Goal: Task Accomplishment & Management: Manage account settings

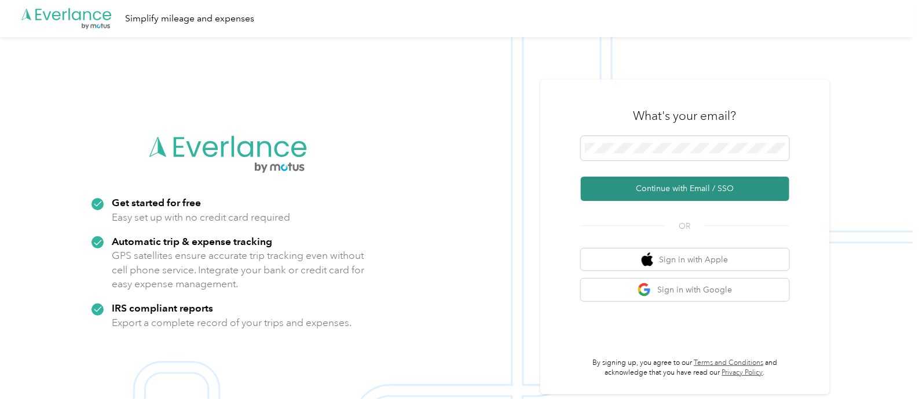
click at [631, 186] on button "Continue with Email / SSO" at bounding box center [685, 189] width 208 height 24
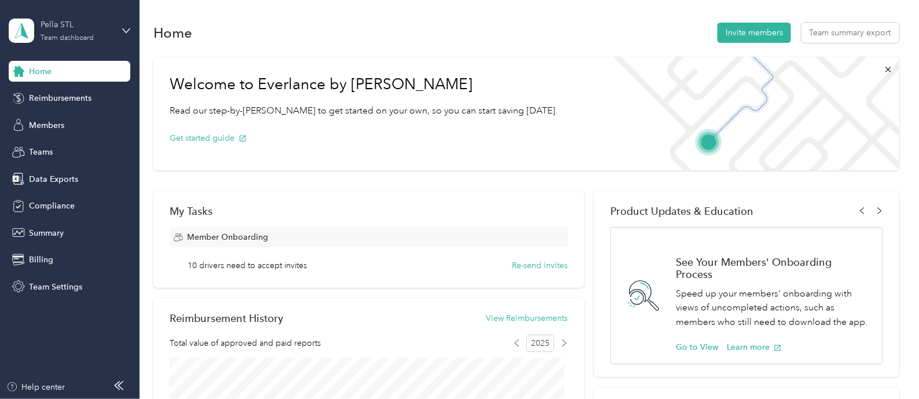
click at [78, 31] on div "Pella STL Team dashboard" at bounding box center [77, 30] width 72 height 23
click at [71, 113] on div "Personal dashboard" at bounding box center [131, 121] width 228 height 20
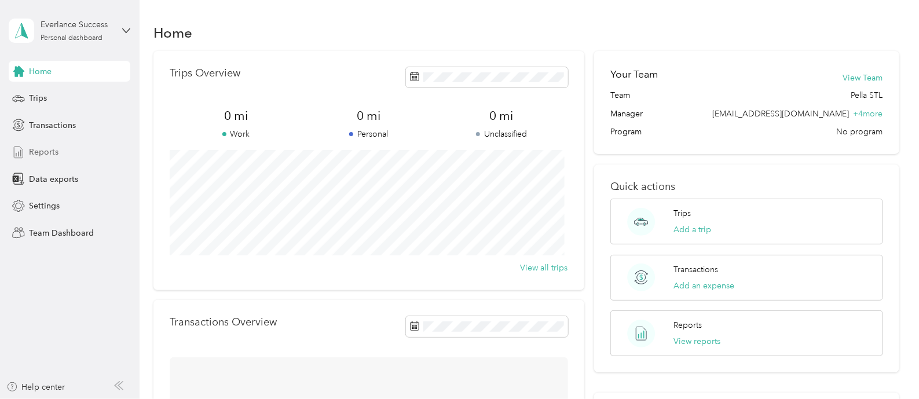
click at [55, 143] on div "Reports" at bounding box center [70, 152] width 122 height 21
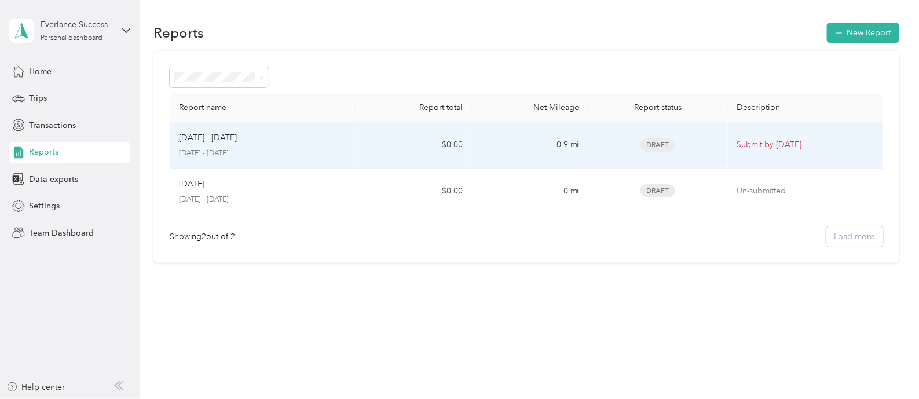
click at [336, 160] on td "[DATE] - [DATE] [DATE] - [DATE]" at bounding box center [263, 145] width 186 height 46
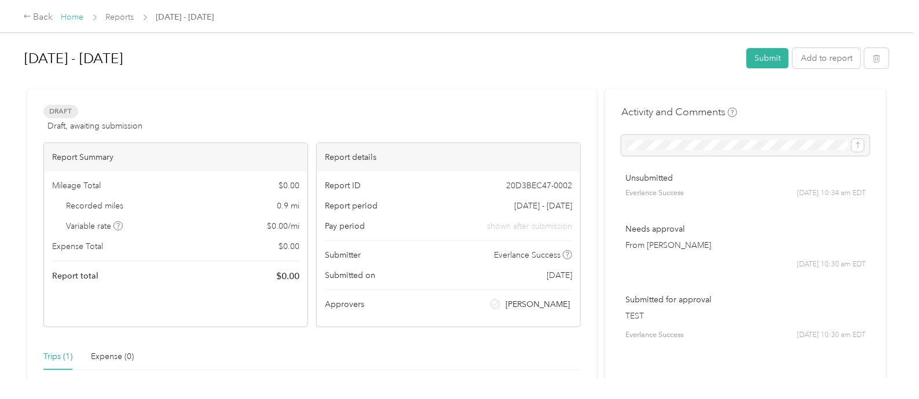
click at [78, 12] on link "Home" at bounding box center [72, 17] width 23 height 10
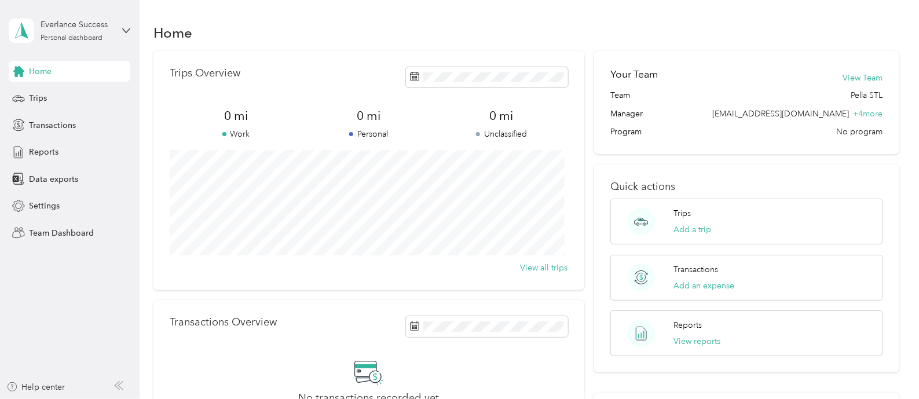
click at [75, 43] on div "Everlance Success Personal dashboard" at bounding box center [70, 30] width 122 height 41
click at [54, 146] on div "Log out" at bounding box center [41, 148] width 45 height 12
